Goal: Task Accomplishment & Management: Manage account settings

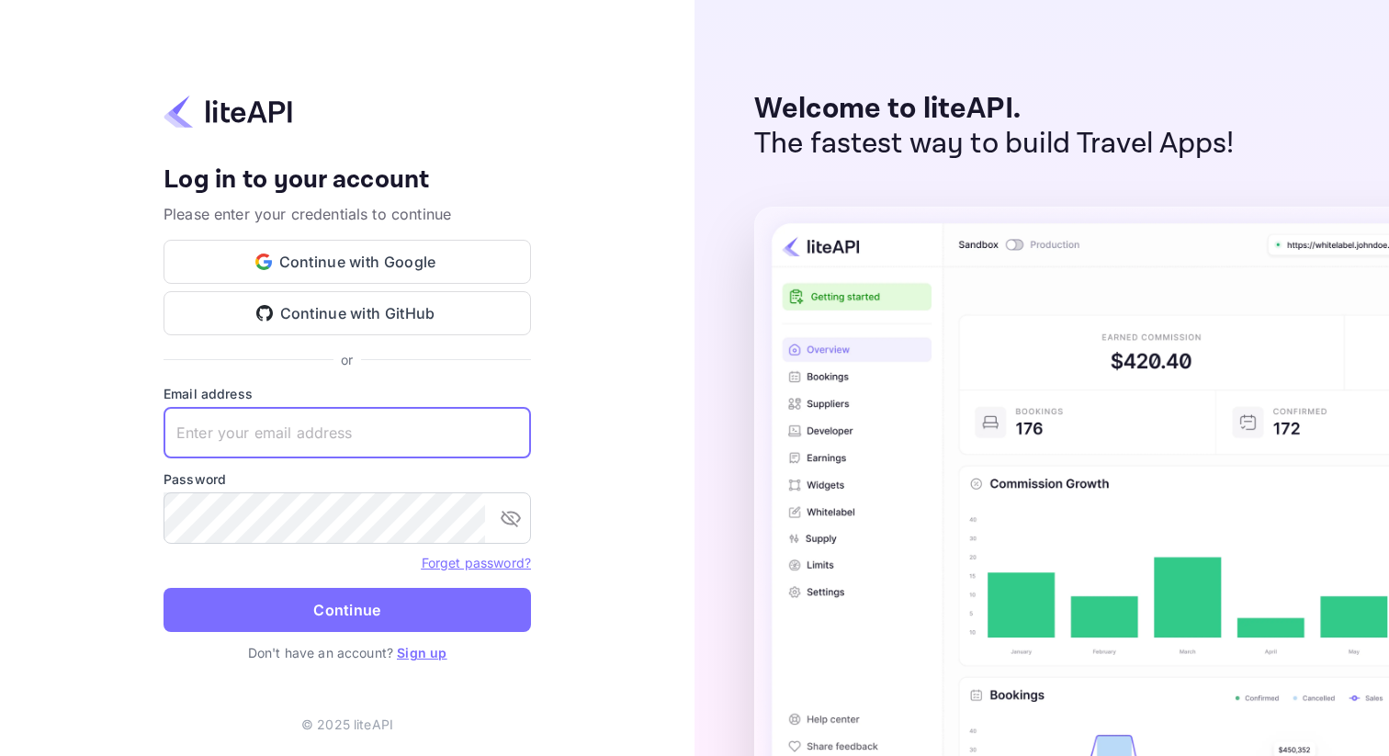
click at [308, 411] on input "text" at bounding box center [347, 432] width 367 height 51
paste input "info@skygini.com"
type input "info@skygini.com"
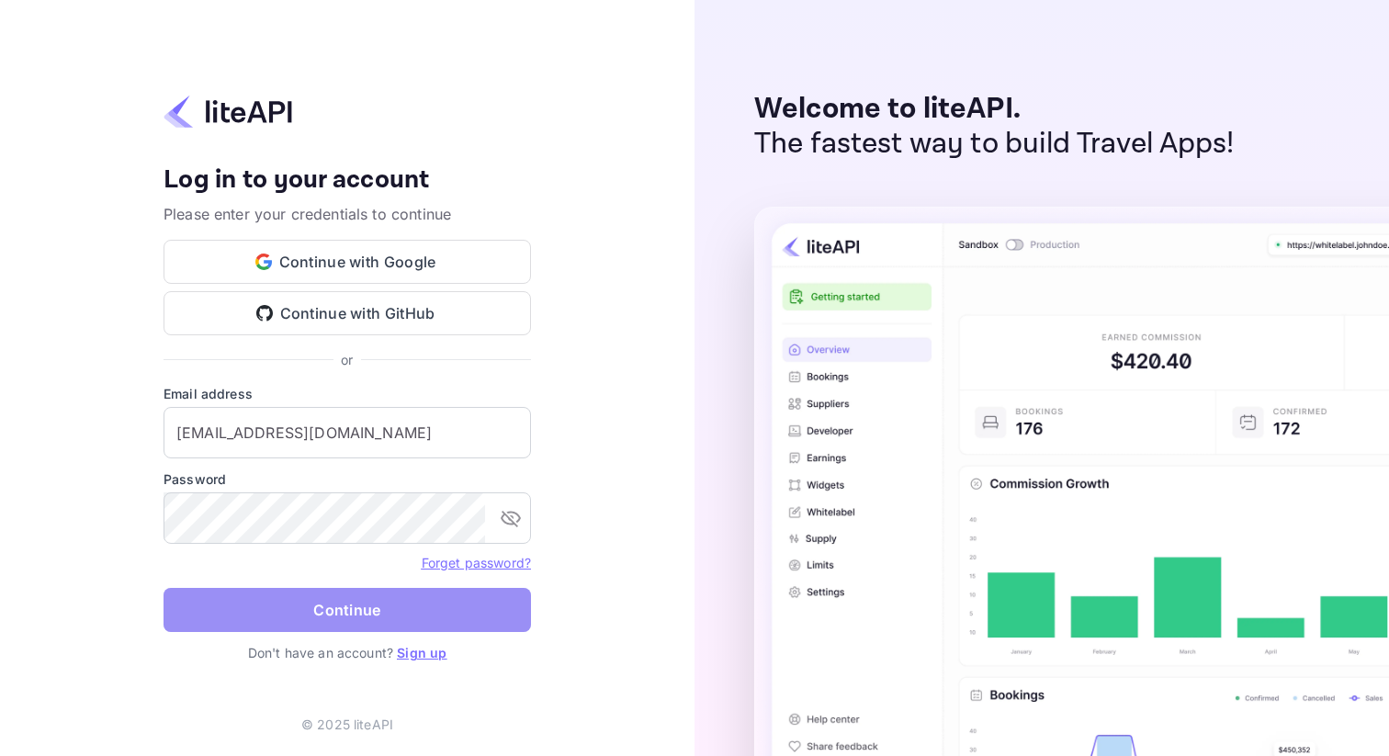
click at [315, 600] on button "Continue" at bounding box center [347, 610] width 367 height 44
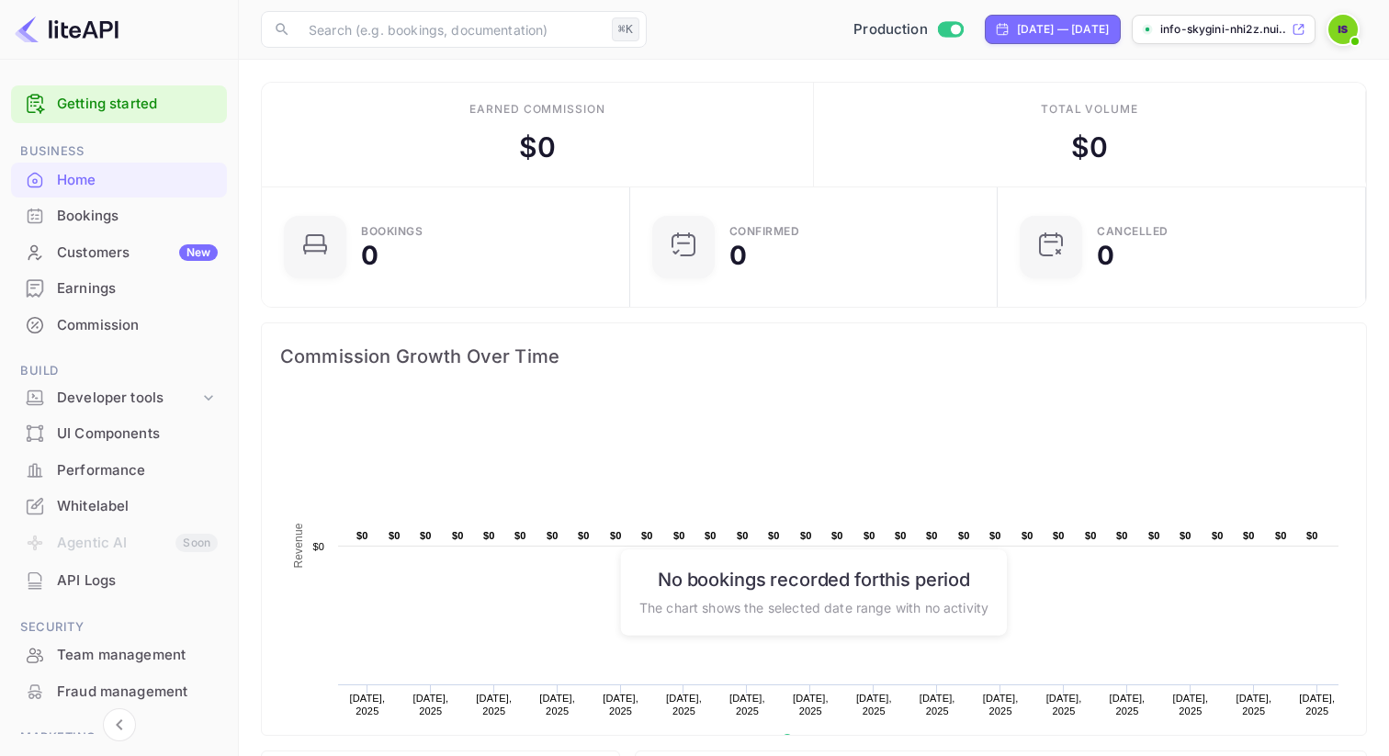
scroll to position [130, 0]
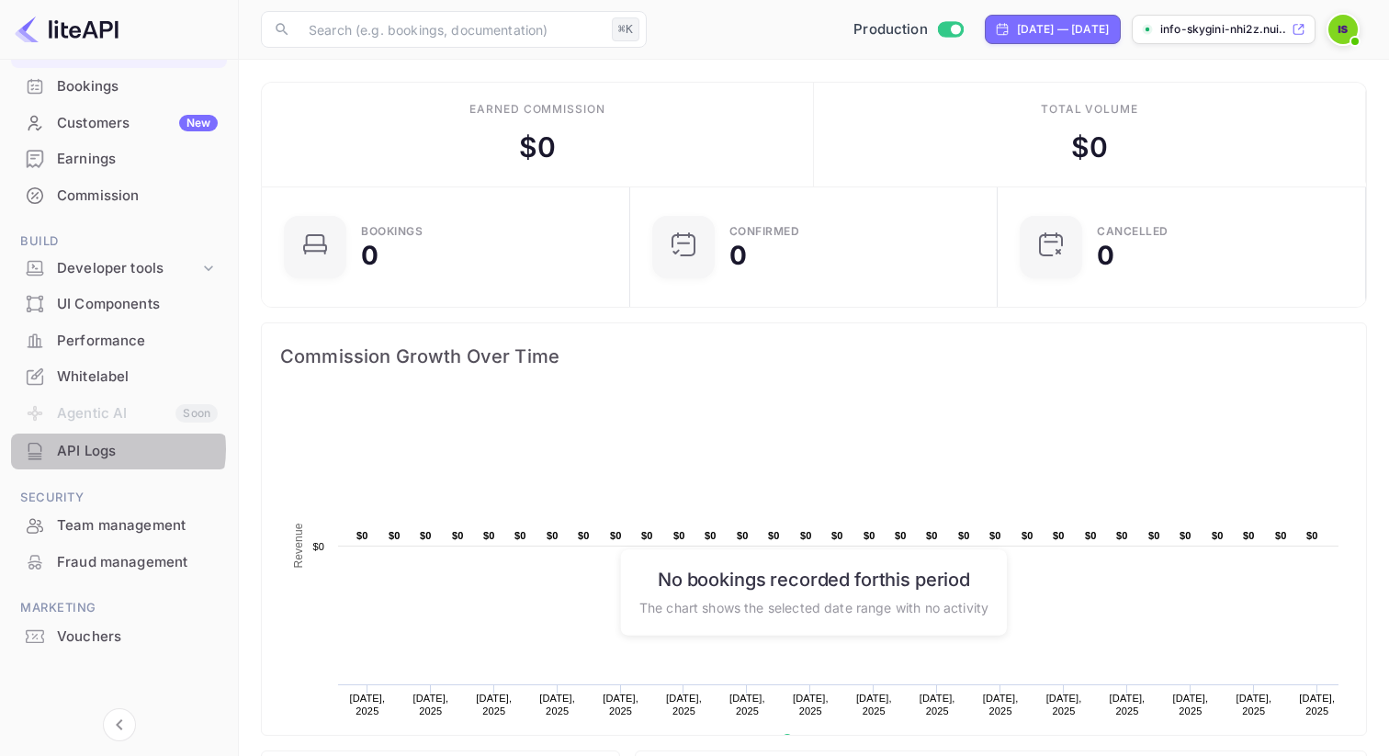
click at [109, 449] on div "API Logs" at bounding box center [137, 451] width 161 height 21
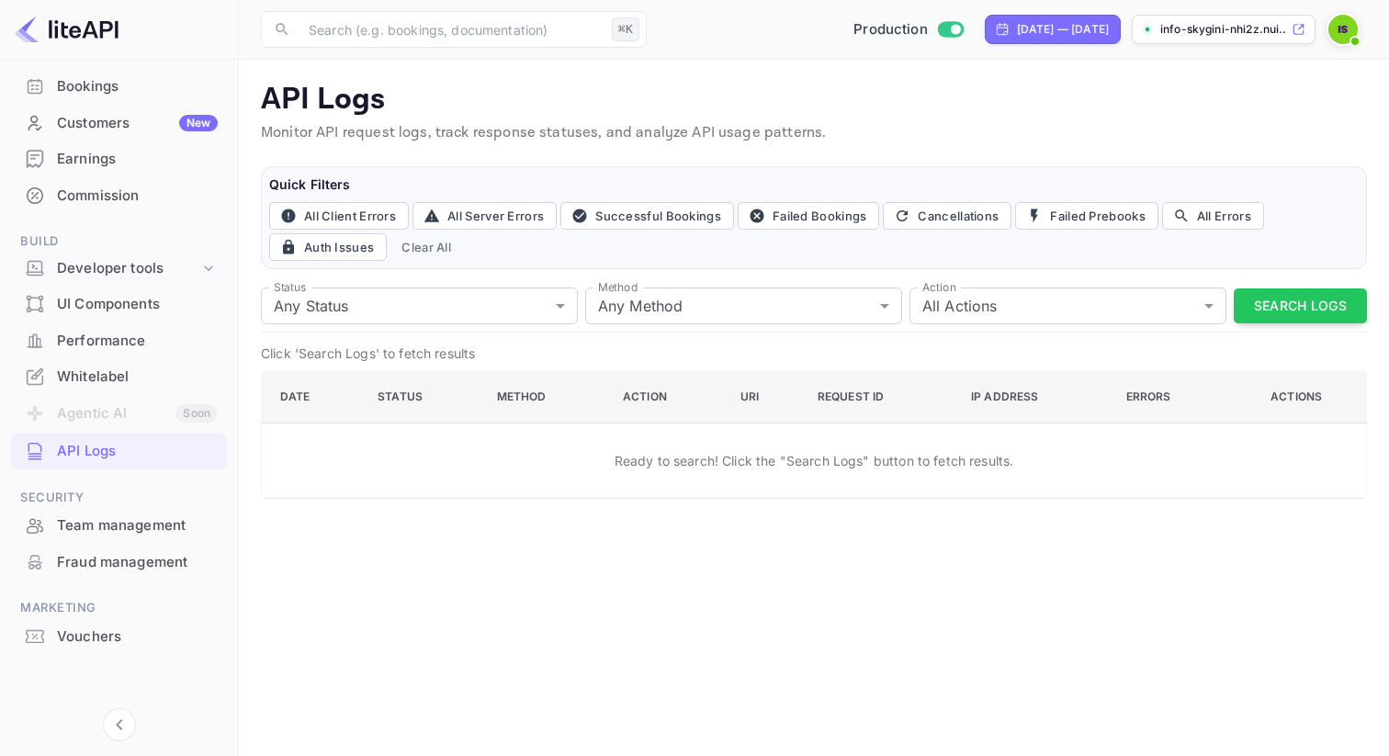
click at [111, 269] on div "Developer tools" at bounding box center [128, 268] width 142 height 21
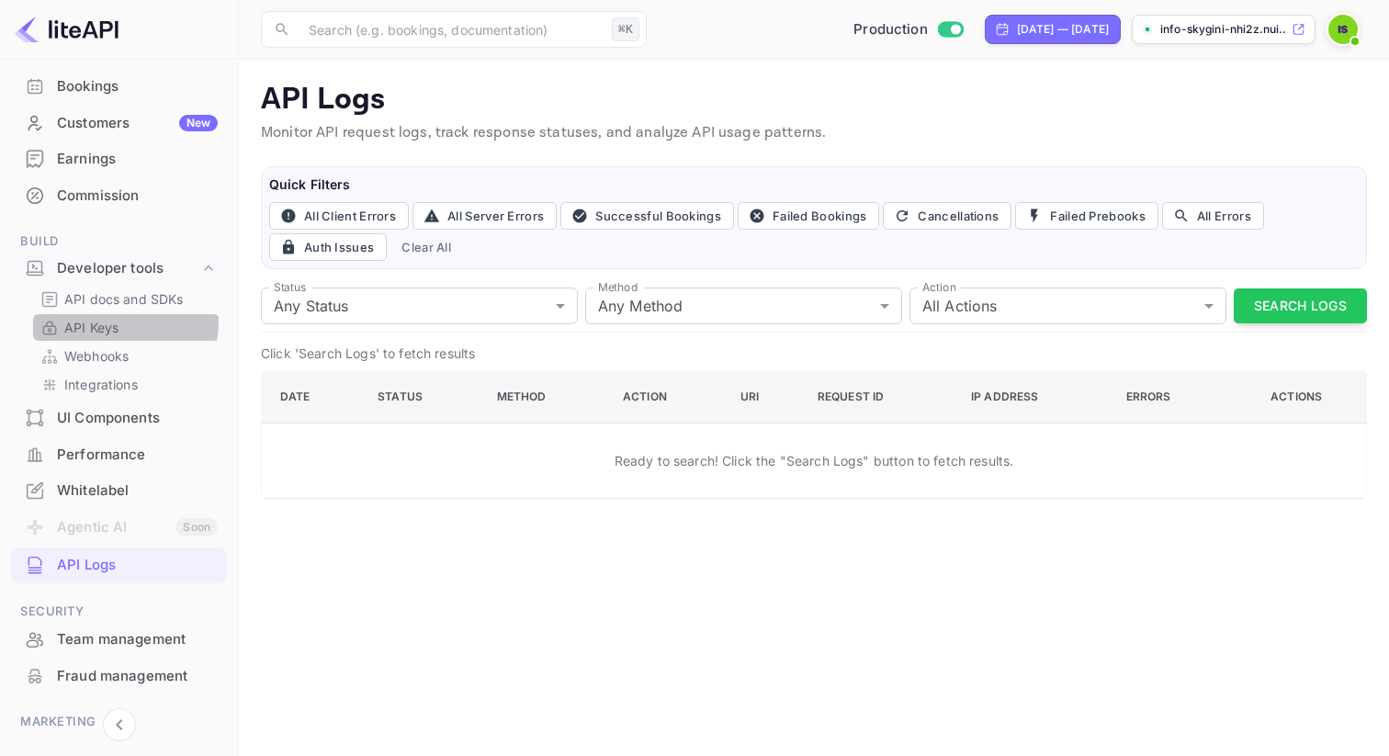
click at [104, 322] on p "API Keys" at bounding box center [91, 327] width 54 height 19
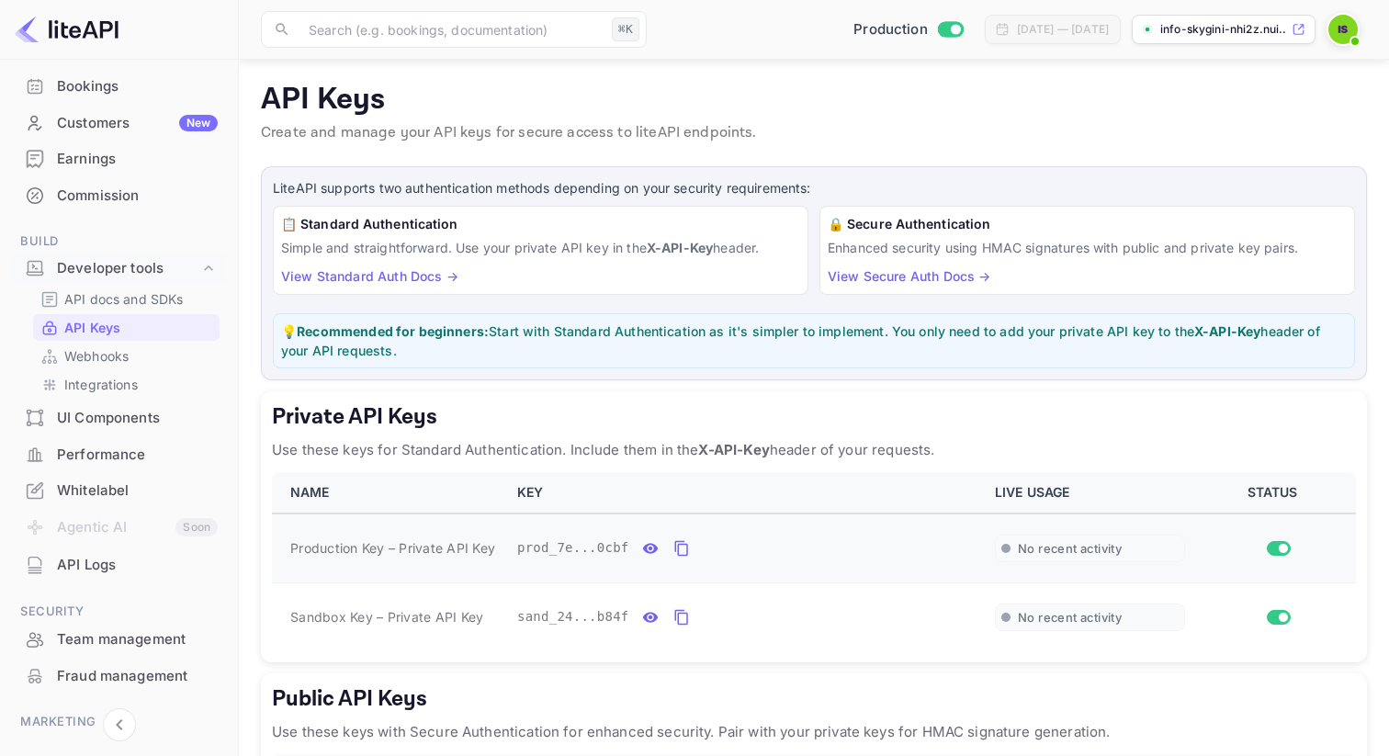
scroll to position [209, 0]
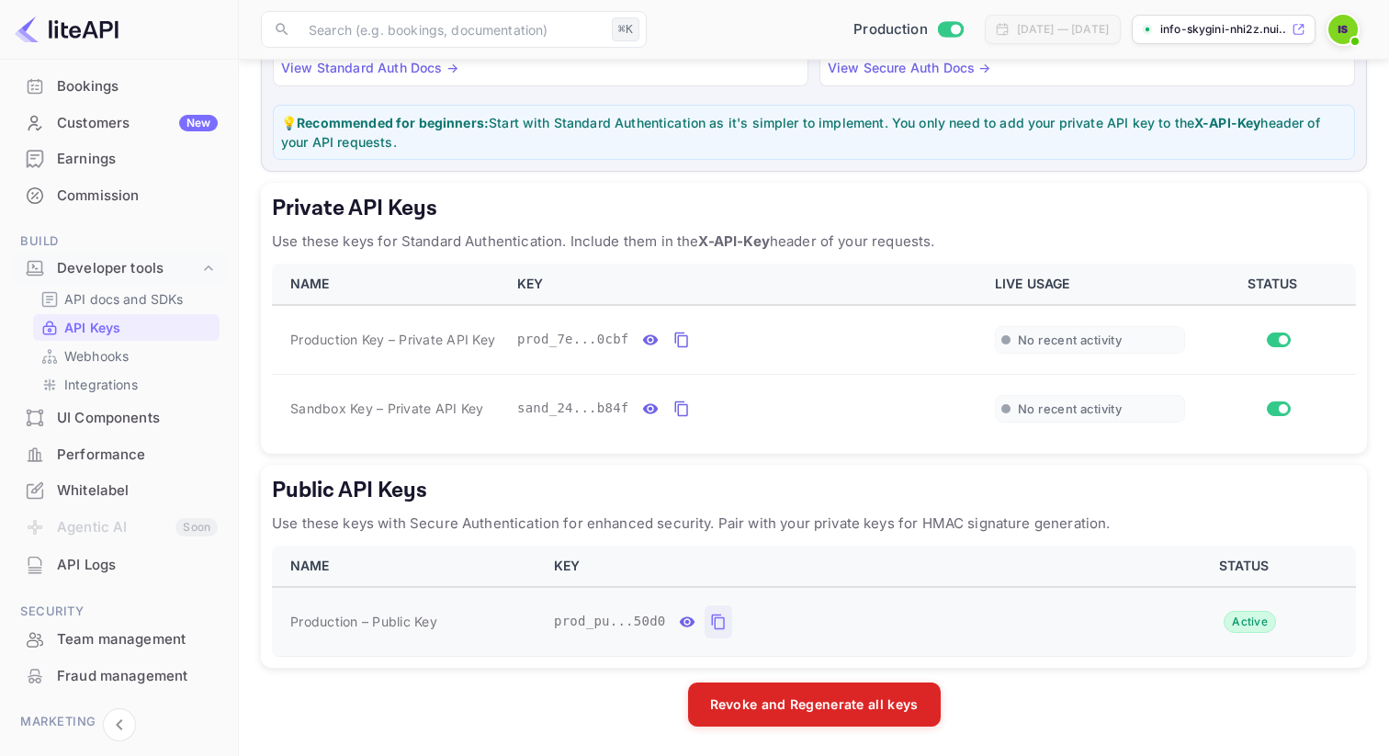
click at [711, 620] on icon "public api keys table" at bounding box center [717, 623] width 13 height 16
click at [685, 342] on icon "private api keys table" at bounding box center [681, 340] width 17 height 22
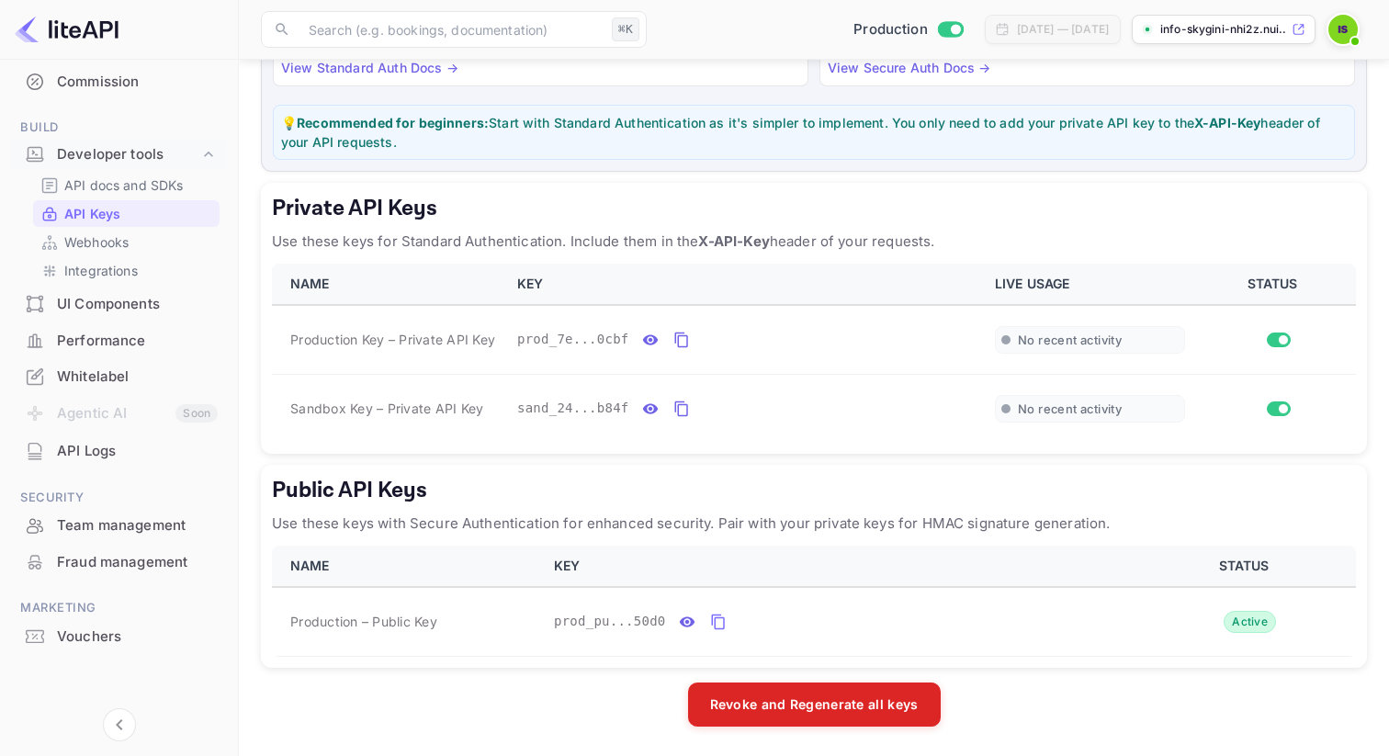
scroll to position [0, 0]
